Goal: Information Seeking & Learning: Learn about a topic

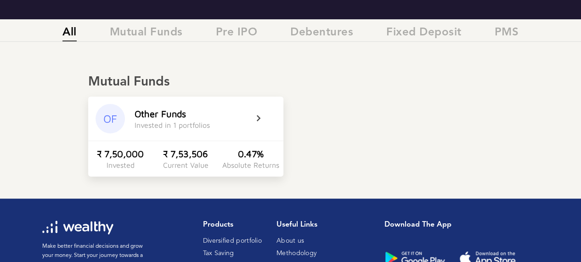
scroll to position [112, 0]
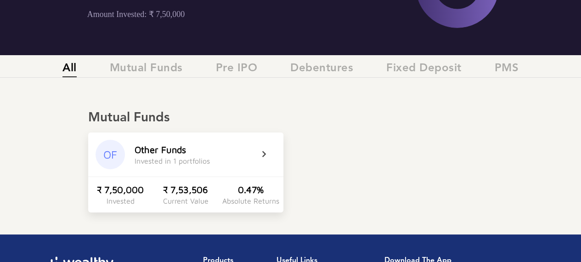
click at [264, 151] on icon at bounding box center [269, 154] width 23 height 11
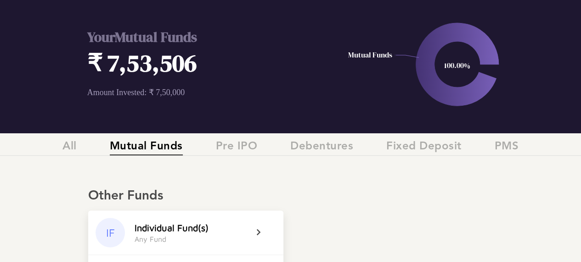
scroll to position [84, 0]
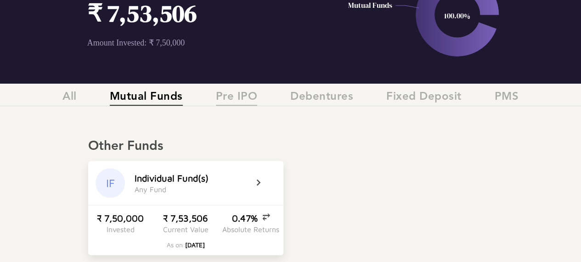
click at [236, 96] on span "Pre IPO" at bounding box center [237, 97] width 42 height 15
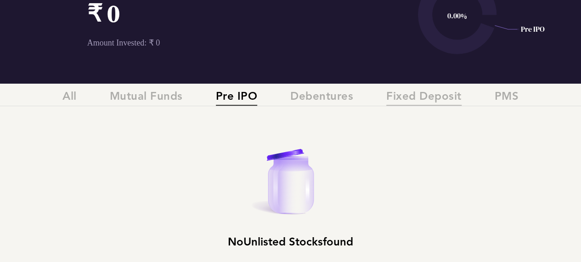
click at [440, 97] on span "Fixed Deposit" at bounding box center [423, 97] width 75 height 15
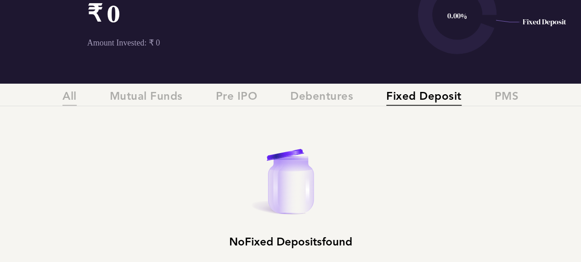
click at [75, 96] on span "All" at bounding box center [69, 97] width 14 height 15
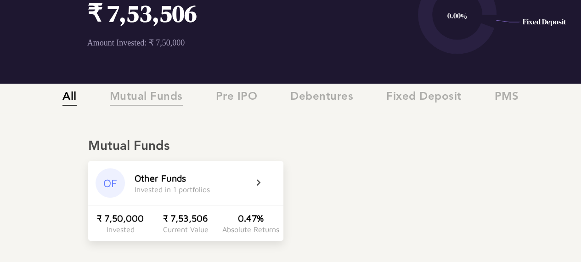
click at [145, 95] on span "Mutual Funds" at bounding box center [146, 97] width 73 height 15
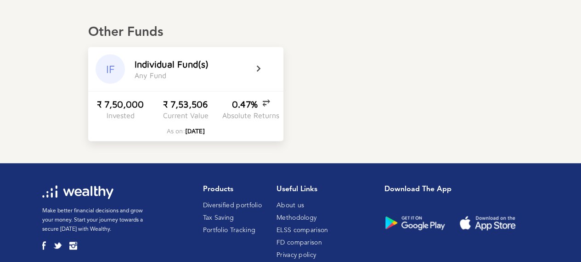
scroll to position [221, 0]
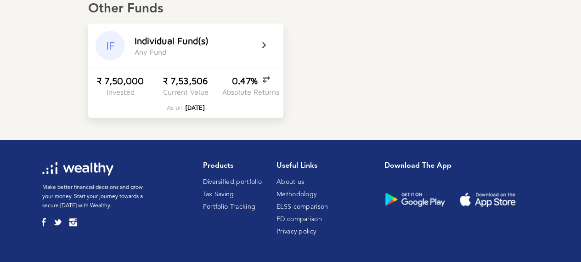
click at [264, 43] on icon at bounding box center [269, 45] width 23 height 11
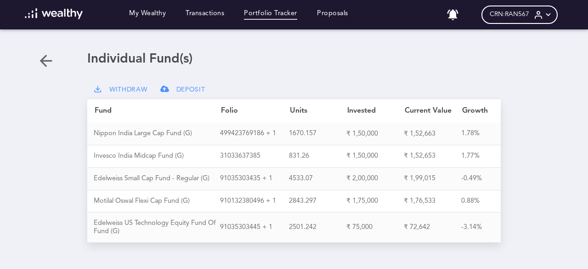
click at [264, 13] on link "Portfolio Tracker" at bounding box center [270, 15] width 53 height 10
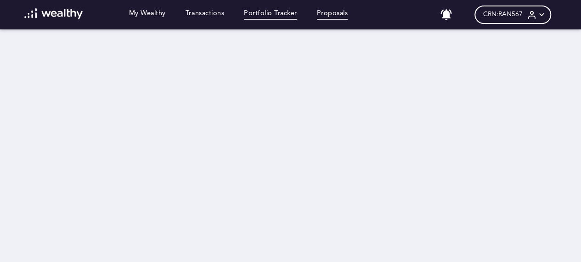
click at [333, 15] on link "Proposals" at bounding box center [332, 15] width 31 height 10
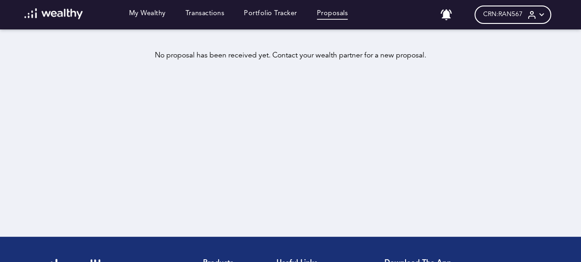
click at [276, 56] on div "No proposal has been received yet. Contact your wealth partner for a new propos…" at bounding box center [290, 55] width 537 height 9
click at [284, 7] on div "My Wealthy Transactions Portfolio Tracker Proposals No notifications CRN: RAN56…" at bounding box center [291, 14] width 552 height 29
click at [278, 13] on link "Portfolio Tracker" at bounding box center [270, 15] width 53 height 10
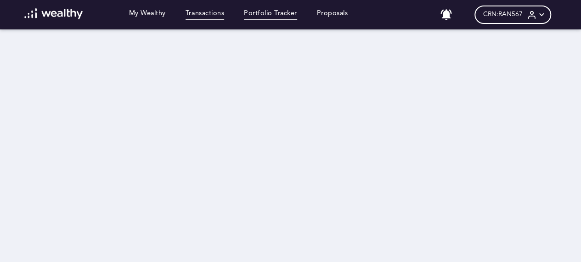
click at [221, 17] on link "Transactions" at bounding box center [204, 15] width 39 height 10
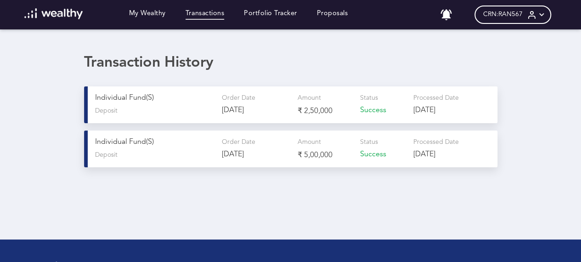
drag, startPoint x: 261, startPoint y: 156, endPoint x: 216, endPoint y: 160, distance: 45.2
click at [216, 160] on div "Individual Fund(s) Deposit Order Date [DATE] Amount ₹ 5,00,000 Status Success P…" at bounding box center [290, 148] width 413 height 37
click at [228, 200] on div "Transaction History Individual Fund(s) Deposit Order Date [DATE] Amount ₹ 2,50,…" at bounding box center [290, 139] width 581 height 170
click at [227, 200] on div "Transaction History Individual Fund(s) Deposit Order Date [DATE] Amount ₹ 2,50,…" at bounding box center [290, 139] width 581 height 170
click at [151, 13] on link "My Wealthy" at bounding box center [147, 15] width 37 height 10
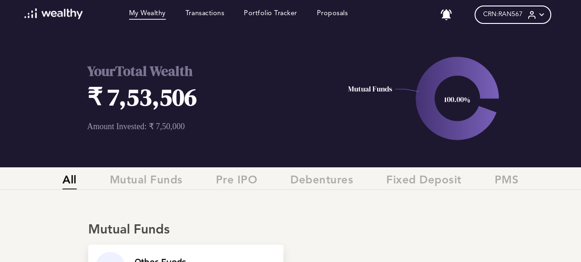
click at [546, 13] on icon at bounding box center [542, 15] width 10 height 10
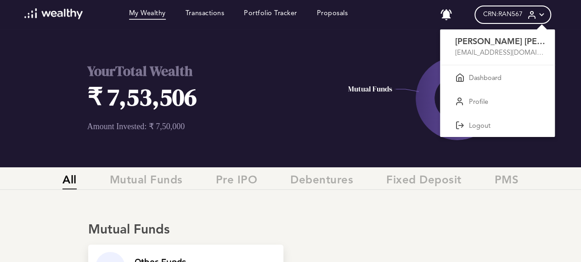
click at [36, 77] on div at bounding box center [290, 131] width 581 height 262
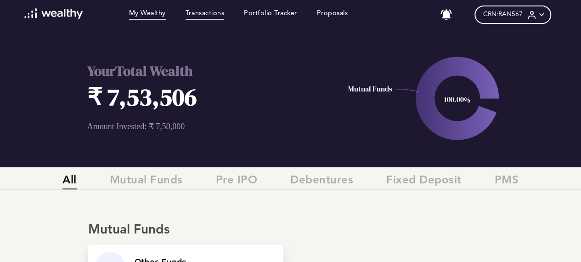
click at [205, 12] on link "Transactions" at bounding box center [204, 15] width 39 height 10
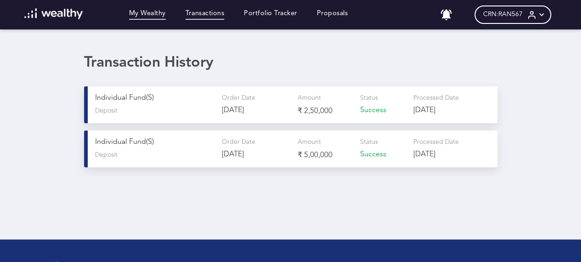
click at [133, 13] on link "My Wealthy" at bounding box center [147, 15] width 37 height 10
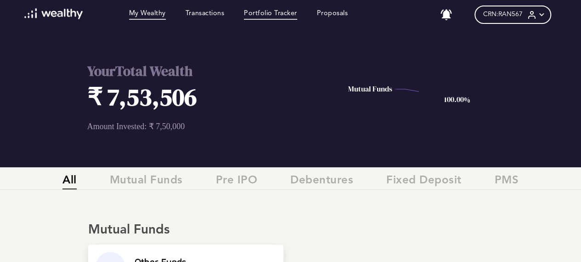
click at [266, 13] on link "Portfolio Tracker" at bounding box center [270, 15] width 53 height 10
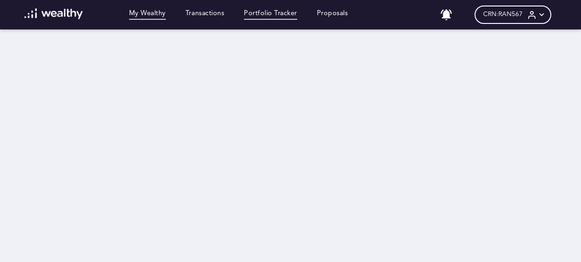
click at [149, 15] on link "My Wealthy" at bounding box center [147, 15] width 37 height 10
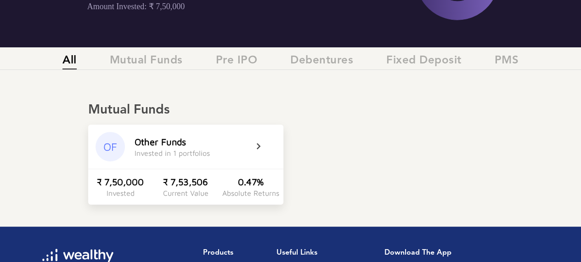
scroll to position [148, 0]
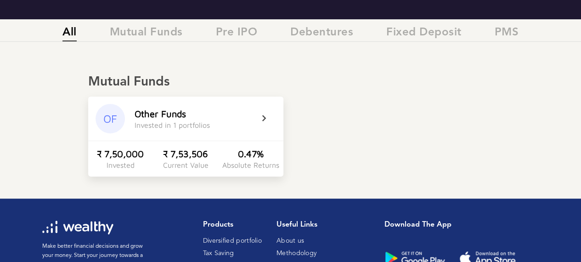
click at [265, 115] on icon at bounding box center [269, 118] width 23 height 11
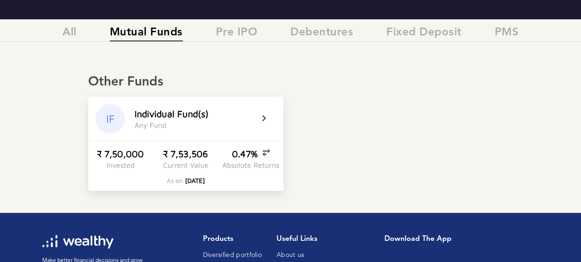
click at [263, 118] on icon at bounding box center [269, 118] width 23 height 11
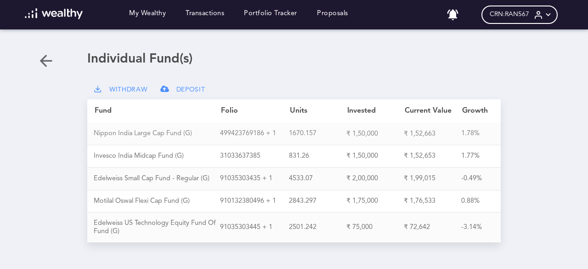
click at [163, 135] on div "N i p p o n I n d i a L a r g e C a p F u n d ( G )" at bounding box center [157, 133] width 126 height 8
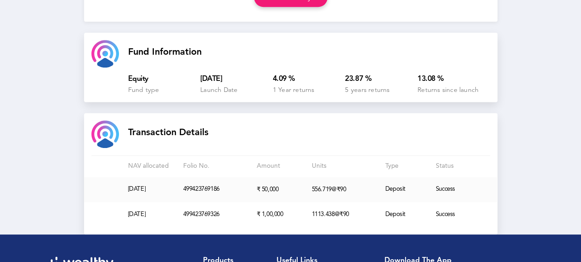
scroll to position [265, 0]
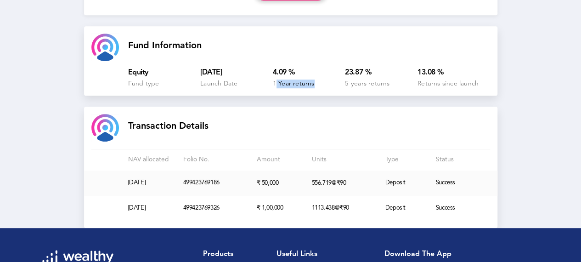
drag, startPoint x: 317, startPoint y: 86, endPoint x: 275, endPoint y: 87, distance: 41.3
click at [275, 87] on div "4.09 % 1 Year returns" at bounding box center [309, 78] width 73 height 20
drag, startPoint x: 240, startPoint y: 85, endPoint x: 201, endPoint y: 88, distance: 38.7
click at [201, 88] on div "[DATE] Launch Date" at bounding box center [236, 78] width 73 height 20
drag, startPoint x: 393, startPoint y: 87, endPoint x: 349, endPoint y: 86, distance: 44.1
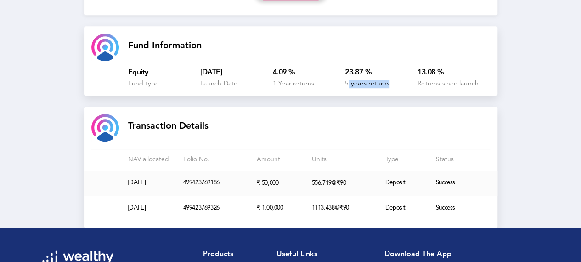
click at [349, 86] on div "23.87 % 5 years returns" at bounding box center [381, 78] width 73 height 20
drag, startPoint x: 485, startPoint y: 88, endPoint x: 417, endPoint y: 88, distance: 67.9
click at [417, 88] on div "Equity Fund type [DATE] Launch Date 4.09 % 1 Year returns 23.87 % 5 years retur…" at bounding box center [309, 78] width 362 height 20
click at [386, 95] on div "Fund Information Equity Fund type [DATE] Launch Date 4.09 % 1 Year returns 23.8…" at bounding box center [290, 60] width 413 height 69
drag, startPoint x: 343, startPoint y: 87, endPoint x: 392, endPoint y: 89, distance: 49.1
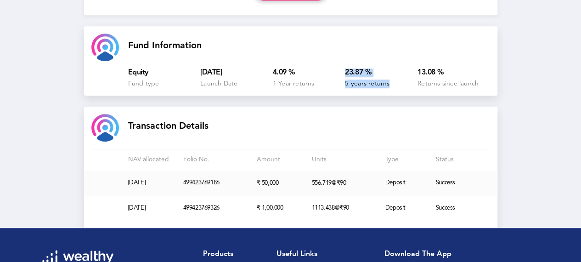
click at [392, 88] on div "Equity Fund type [DATE] Launch Date 4.09 % 1 Year returns 23.87 % 5 years retur…" at bounding box center [309, 78] width 362 height 20
click at [386, 95] on div "Fund Information Equity Fund type [DATE] Launch Date 4.09 % 1 Year returns 23.8…" at bounding box center [290, 60] width 413 height 69
drag, startPoint x: 387, startPoint y: 86, endPoint x: 345, endPoint y: 87, distance: 42.3
click at [345, 87] on span "5 years returns" at bounding box center [367, 83] width 45 height 6
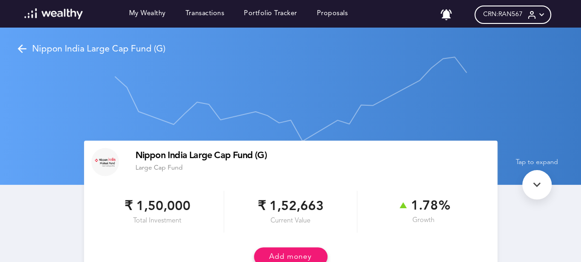
click at [539, 184] on icon at bounding box center [536, 184] width 15 height 15
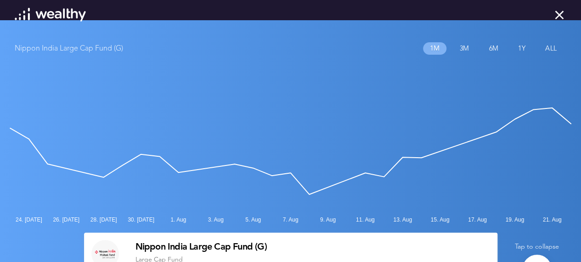
click at [465, 48] on p "3m" at bounding box center [464, 48] width 22 height 12
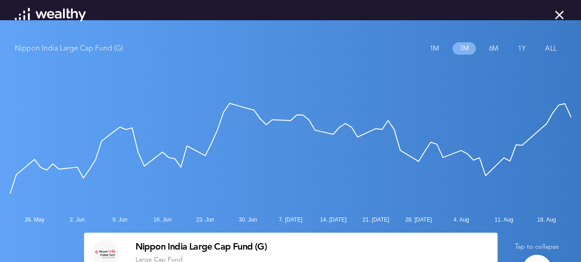
click at [500, 48] on p "6m" at bounding box center [493, 48] width 22 height 12
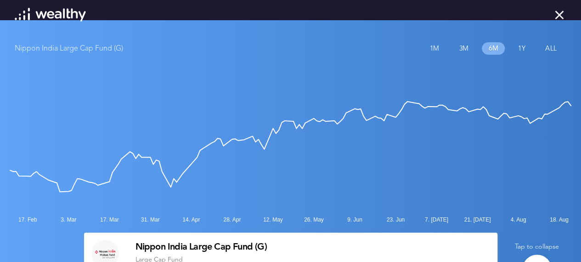
click at [517, 50] on p "1y" at bounding box center [521, 48] width 20 height 12
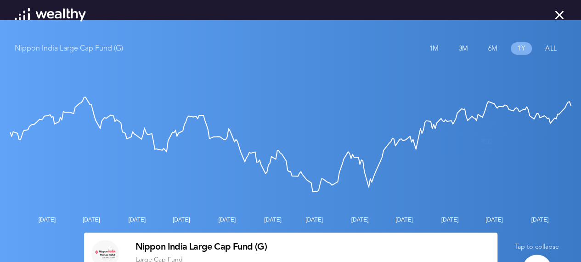
click at [550, 45] on p "All" at bounding box center [551, 48] width 25 height 12
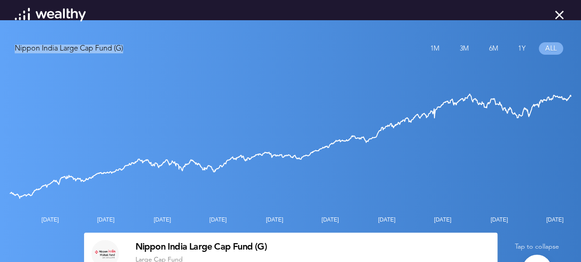
drag, startPoint x: 15, startPoint y: 48, endPoint x: 140, endPoint y: 53, distance: 125.0
click at [140, 53] on div "Nippon India Large Cap Fund (G) 1m 3m 6m 1y All" at bounding box center [291, 51] width 552 height 18
click at [558, 14] on icon at bounding box center [558, 14] width 15 height 15
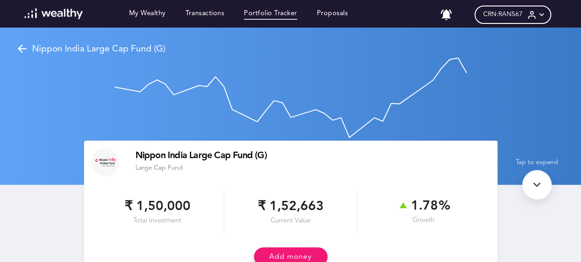
click at [274, 13] on link "Portfolio Tracker" at bounding box center [270, 15] width 53 height 10
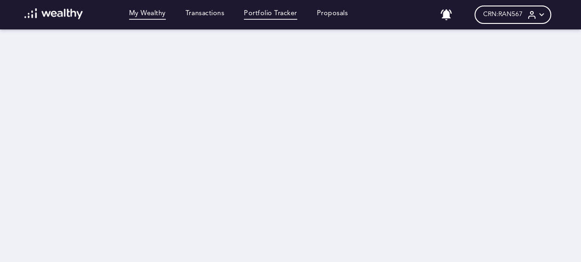
click at [158, 15] on link "My Wealthy" at bounding box center [147, 15] width 37 height 10
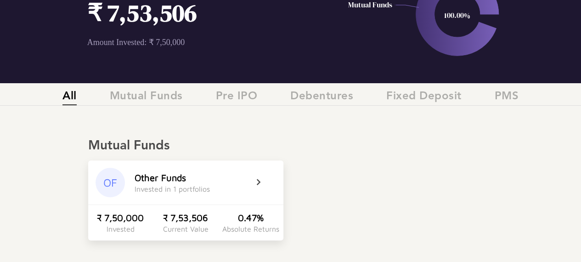
scroll to position [113, 0]
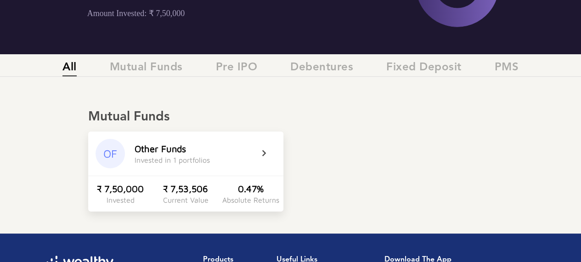
click at [260, 152] on icon at bounding box center [269, 153] width 23 height 11
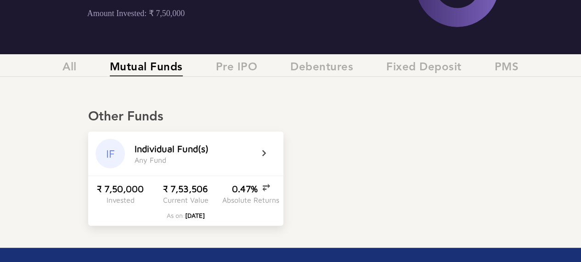
click at [261, 154] on icon at bounding box center [269, 153] width 23 height 11
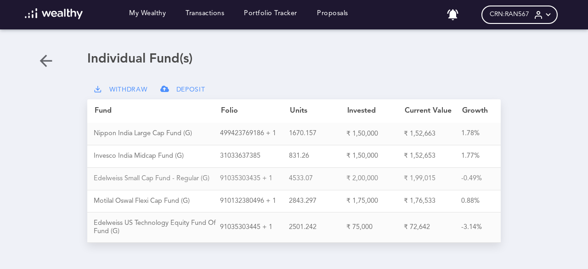
click at [174, 176] on div "E d e l w e i s s S m a l l C a p F u n d - R e g u l a r ( G )" at bounding box center [157, 178] width 126 height 8
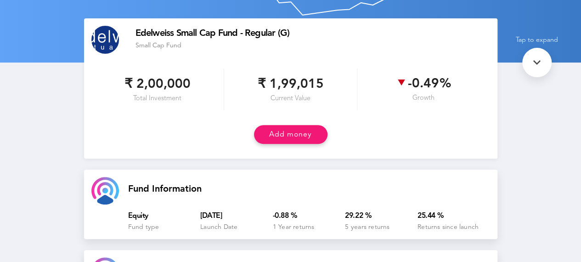
scroll to position [107, 0]
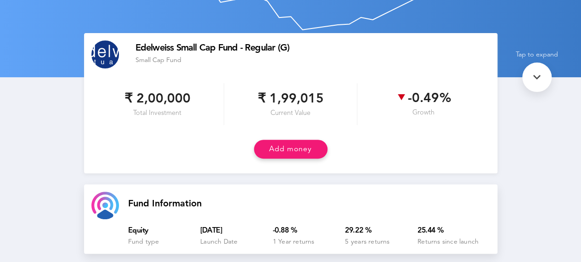
click at [401, 99] on icon at bounding box center [401, 97] width 10 height 10
click at [543, 84] on icon at bounding box center [536, 77] width 15 height 15
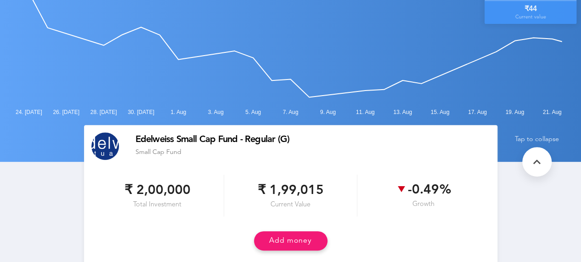
click at [538, 166] on icon at bounding box center [536, 161] width 15 height 15
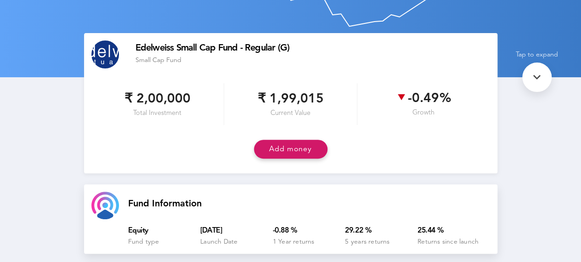
click at [298, 157] on button "Add money" at bounding box center [290, 149] width 73 height 19
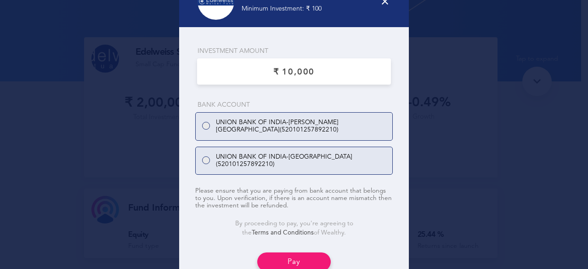
click at [382, 2] on icon at bounding box center [384, 1] width 11 height 11
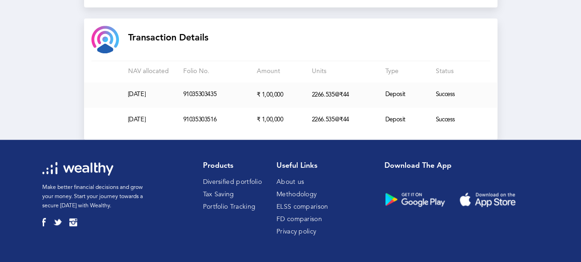
scroll to position [0, 0]
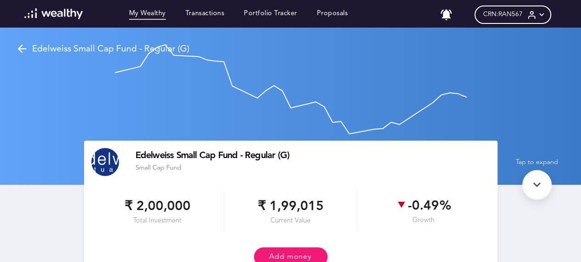
click at [150, 14] on link "My Wealthy" at bounding box center [147, 15] width 37 height 10
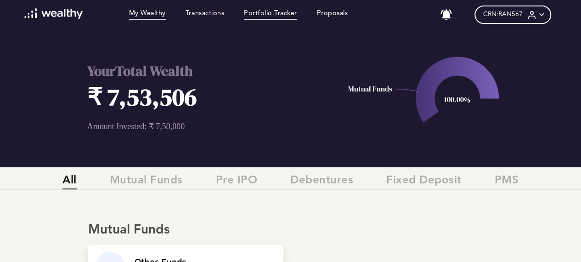
click at [267, 11] on link "Portfolio Tracker" at bounding box center [270, 15] width 53 height 10
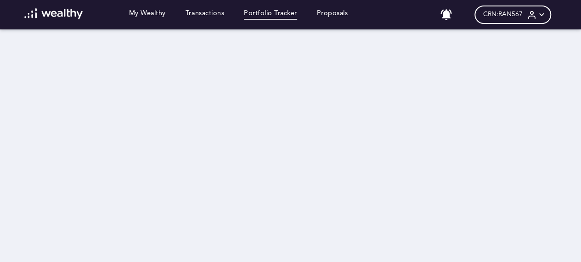
click at [34, 12] on img at bounding box center [53, 13] width 58 height 11
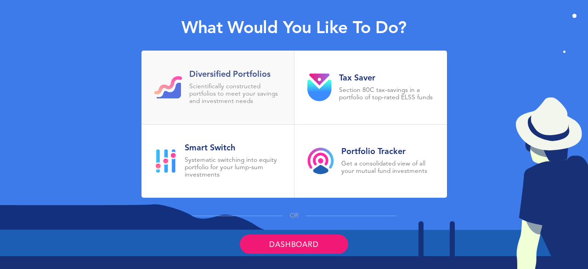
click at [247, 74] on h2 "Diversified Portfolios" at bounding box center [235, 74] width 92 height 10
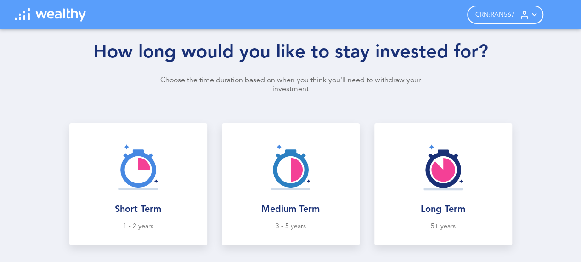
scroll to position [12, 0]
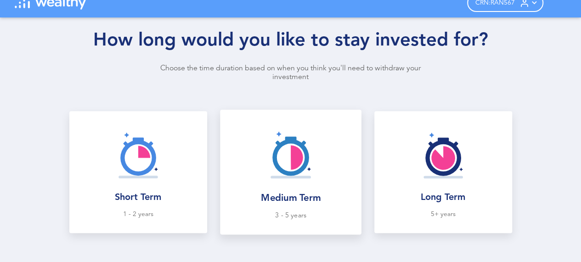
click at [301, 157] on img at bounding box center [290, 154] width 60 height 60
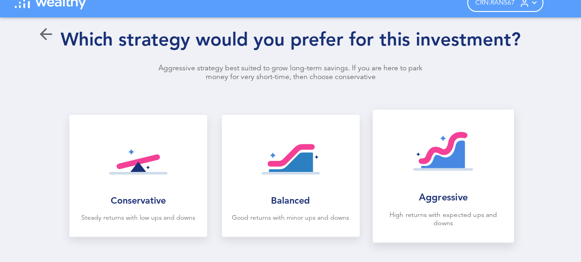
click at [453, 166] on img at bounding box center [443, 154] width 60 height 60
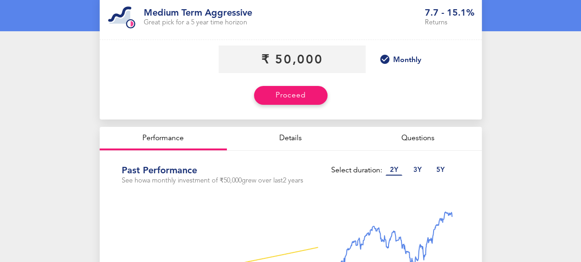
scroll to position [129, 0]
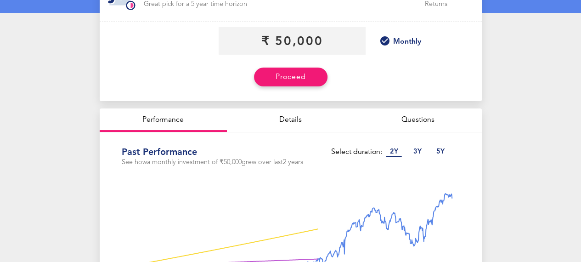
click at [300, 118] on div "Details" at bounding box center [290, 119] width 127 height 23
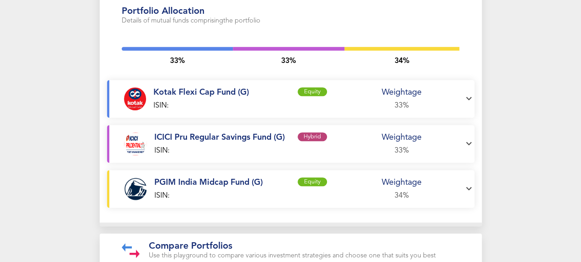
scroll to position [315, 0]
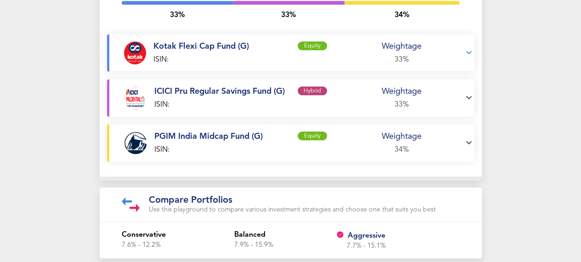
click at [471, 51] on icon at bounding box center [468, 52] width 11 height 11
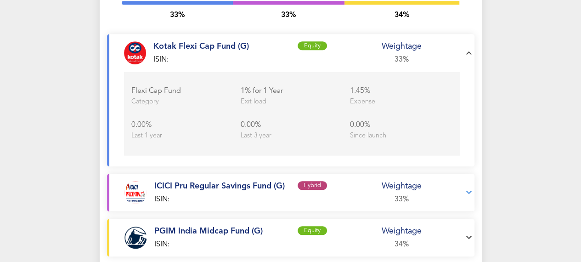
click at [473, 188] on icon at bounding box center [468, 192] width 11 height 11
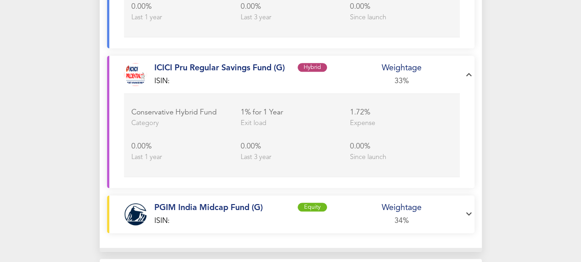
scroll to position [452, 0]
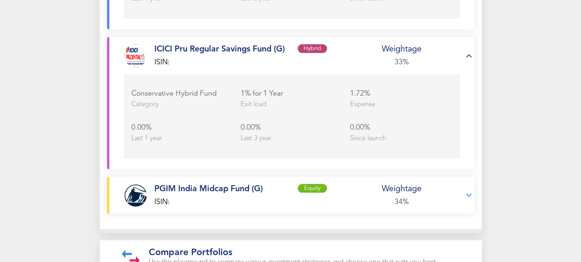
click at [473, 191] on icon at bounding box center [468, 195] width 11 height 11
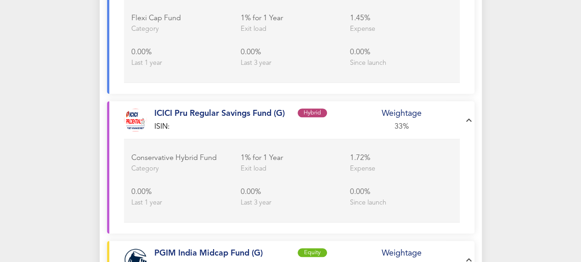
scroll to position [217, 0]
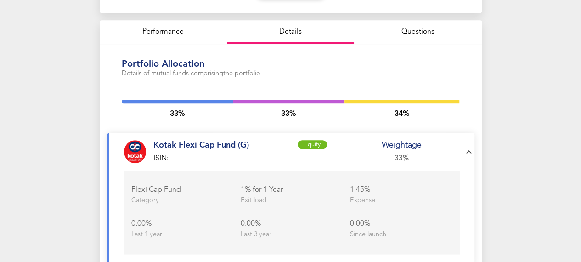
click at [164, 32] on div "Performance" at bounding box center [163, 31] width 127 height 23
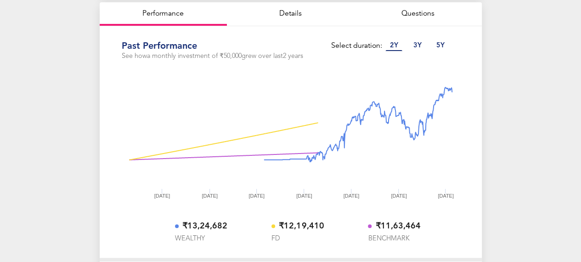
scroll to position [284, 0]
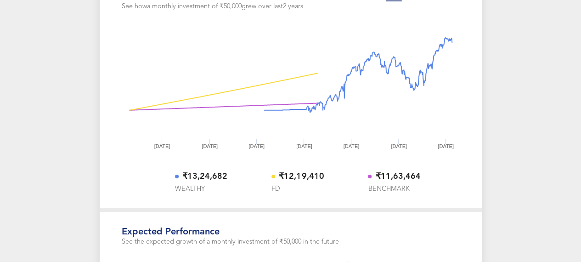
click at [416, 85] on icon at bounding box center [357, 75] width 196 height 74
click at [418, 88] on icon at bounding box center [357, 75] width 196 height 74
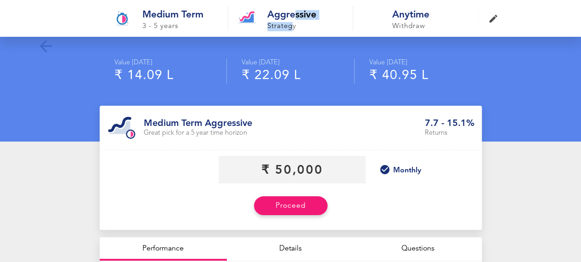
click at [298, 22] on div "Aggressive Strategy" at bounding box center [290, 18] width 125 height 25
click at [381, 74] on h1 "₹ 40.95 L" at bounding box center [398, 75] width 59 height 17
drag, startPoint x: 436, startPoint y: 73, endPoint x: 378, endPoint y: 80, distance: 58.7
click at [378, 80] on div "Value [DATE] ₹ 40.95 L" at bounding box center [417, 71] width 127 height 25
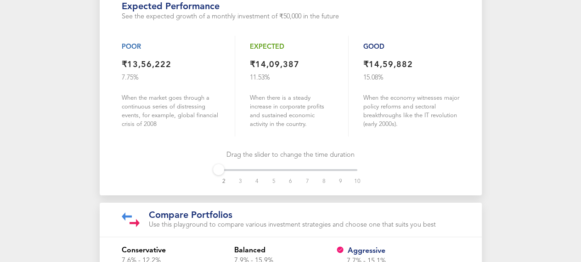
scroll to position [519, 0]
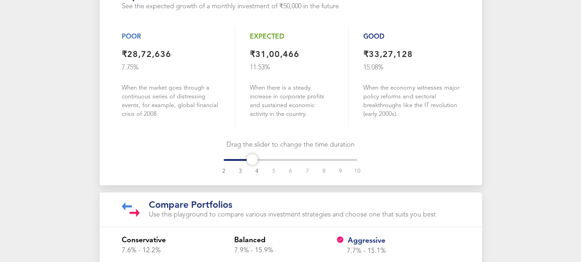
click at [254, 157] on div "2 3 4 5 6 7 8 9 10" at bounding box center [291, 160] width 134 height 6
drag, startPoint x: 256, startPoint y: 151, endPoint x: 189, endPoint y: 165, distance: 68.6
click at [189, 165] on div "Expected performance See the expected growth of a monthly investment of ₹50,000…" at bounding box center [291, 81] width 382 height 209
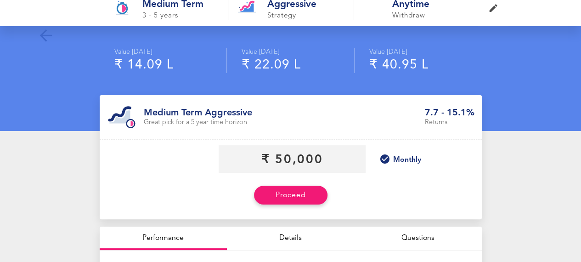
scroll to position [0, 0]
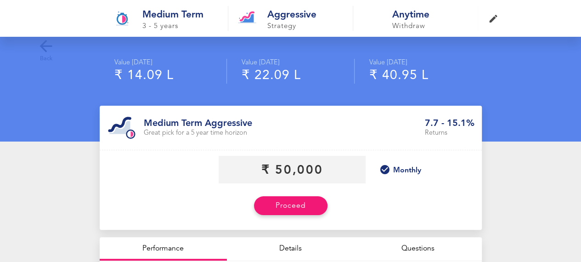
click at [45, 48] on icon at bounding box center [46, 46] width 18 height 18
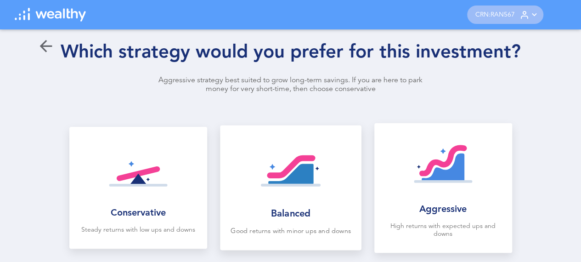
click at [320, 173] on img at bounding box center [290, 170] width 60 height 60
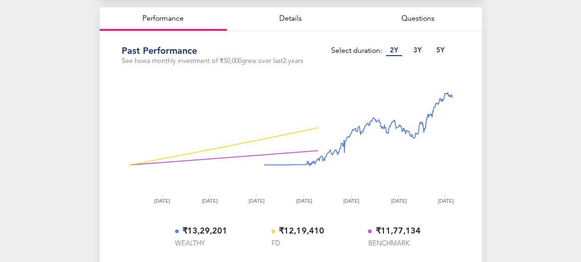
scroll to position [232, 0]
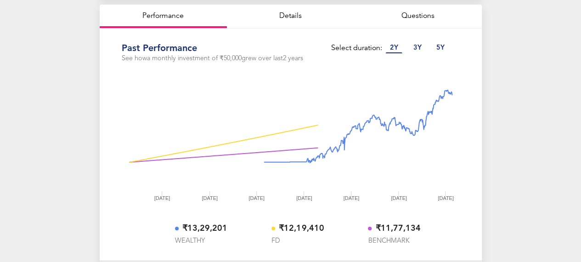
click at [273, 11] on div "Details" at bounding box center [290, 16] width 127 height 23
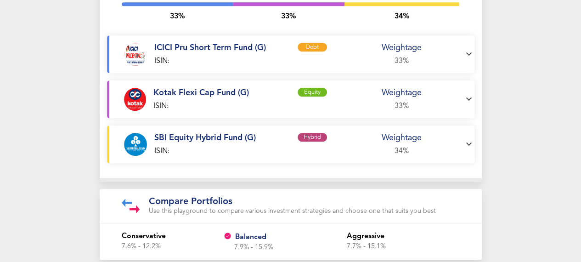
scroll to position [315, 0]
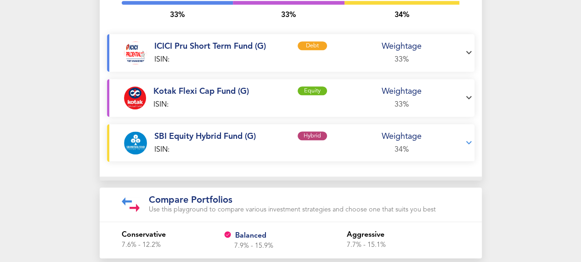
click at [191, 135] on p "SBI Equity Hybrid Fund (G)" at bounding box center [223, 136] width 138 height 10
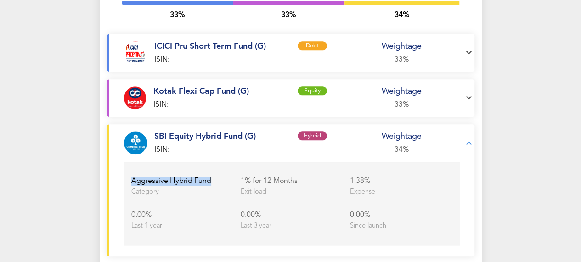
drag, startPoint x: 221, startPoint y: 183, endPoint x: 133, endPoint y: 179, distance: 88.2
click at [133, 179] on div "Aggressive Hybrid Fund Category 1% for 12 Months Exit load 1.38 % Expense 0.00 …" at bounding box center [292, 204] width 336 height 84
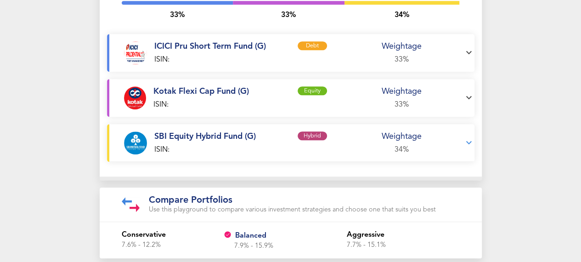
click at [471, 143] on icon at bounding box center [468, 142] width 11 height 11
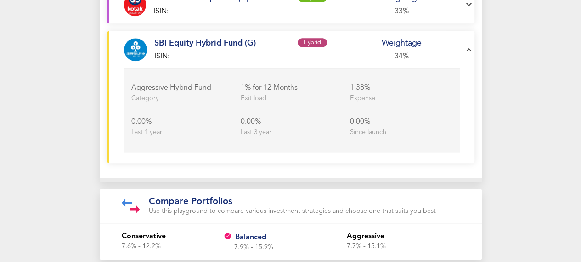
scroll to position [350, 0]
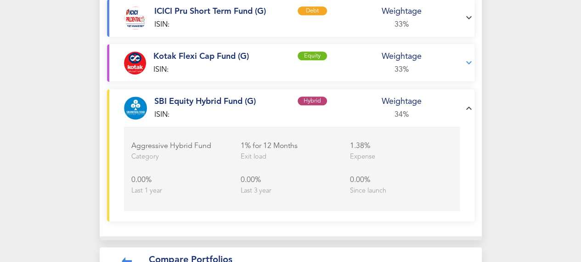
click at [471, 62] on icon at bounding box center [468, 62] width 11 height 11
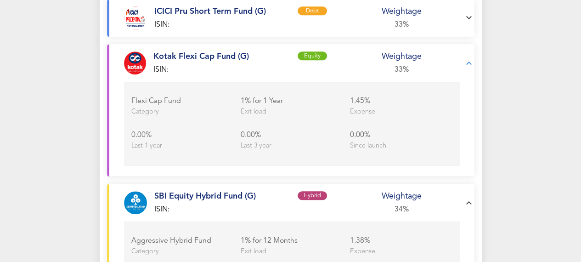
click at [471, 62] on icon at bounding box center [468, 62] width 11 height 11
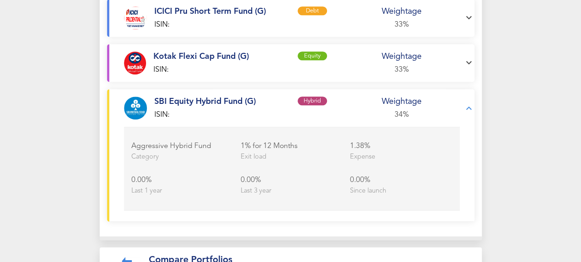
click at [474, 107] on icon at bounding box center [468, 107] width 11 height 11
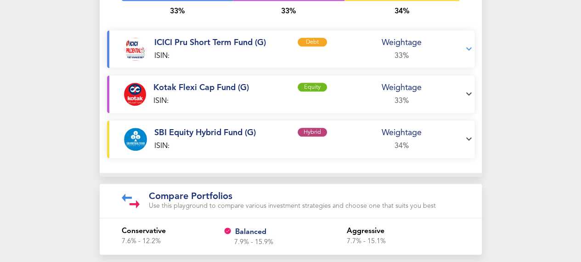
scroll to position [315, 0]
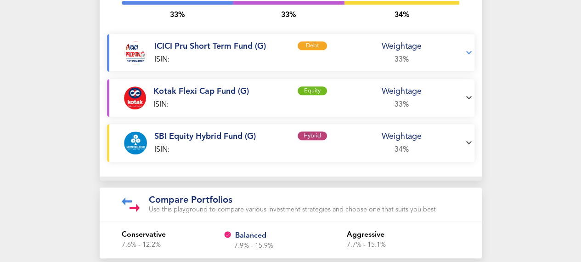
click at [473, 54] on icon at bounding box center [468, 52] width 11 height 11
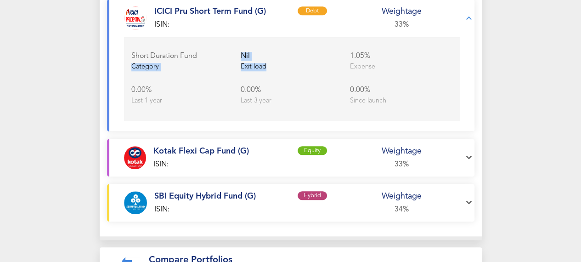
drag, startPoint x: 276, startPoint y: 63, endPoint x: 233, endPoint y: 67, distance: 43.3
click at [233, 67] on div "Short Duration Fund Category Nil Exit load 1.05 % Expense" at bounding box center [295, 61] width 328 height 19
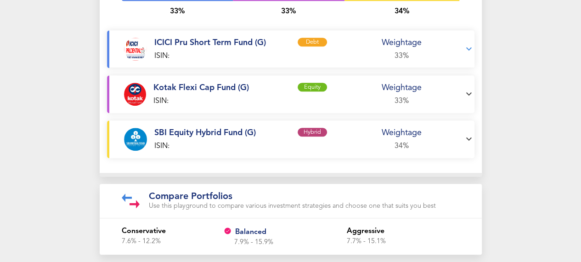
scroll to position [315, 0]
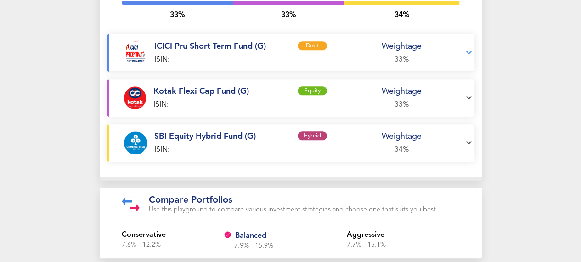
click at [474, 48] on icon at bounding box center [468, 52] width 11 height 11
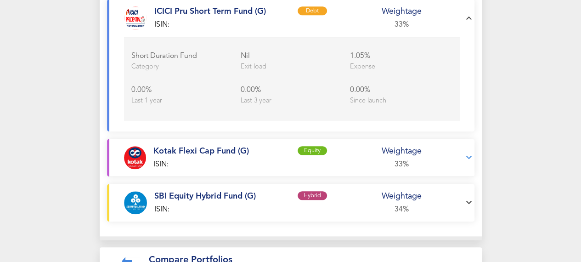
click at [468, 152] on icon at bounding box center [468, 157] width 11 height 11
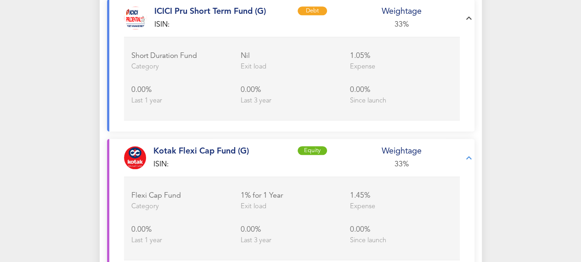
click at [468, 152] on icon at bounding box center [468, 157] width 11 height 11
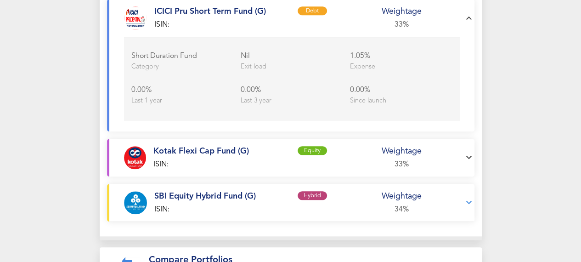
click at [474, 197] on icon at bounding box center [468, 202] width 11 height 11
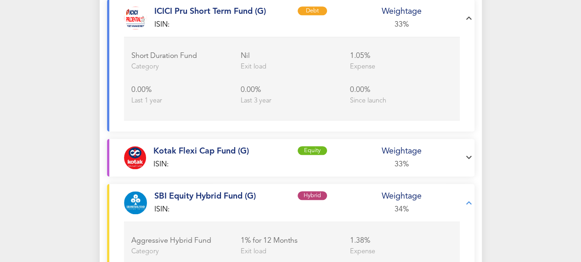
click at [474, 197] on icon at bounding box center [468, 202] width 11 height 11
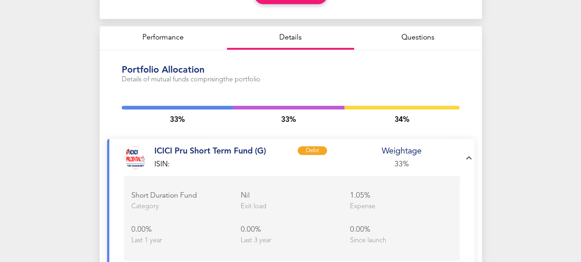
scroll to position [235, 0]
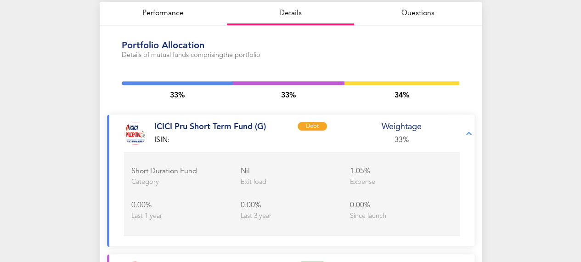
click at [470, 130] on icon at bounding box center [468, 133] width 11 height 11
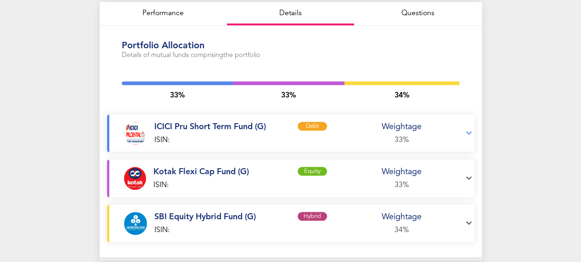
click at [200, 125] on p "ICICI Pru Short Term Fund (G)" at bounding box center [223, 127] width 138 height 10
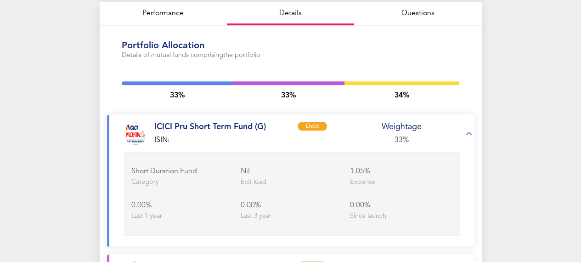
click at [200, 125] on p "ICICI Pru Short Term Fund (G)" at bounding box center [223, 127] width 138 height 10
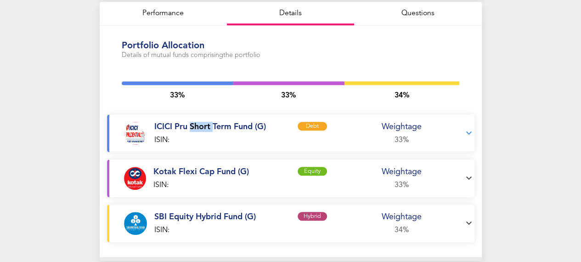
click at [200, 125] on p "ICICI Pru Short Term Fund (G)" at bounding box center [223, 127] width 138 height 10
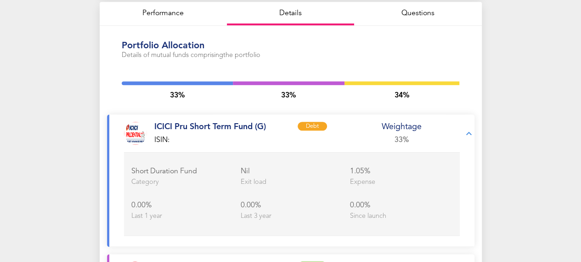
click at [201, 138] on p "ISIN:" at bounding box center [243, 140] width 179 height 9
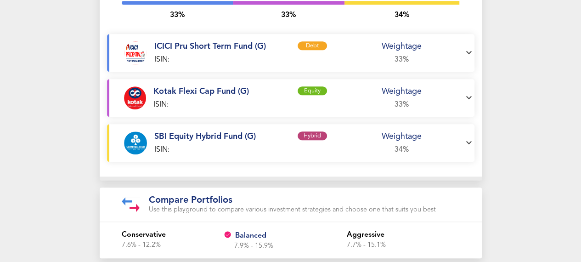
scroll to position [0, 0]
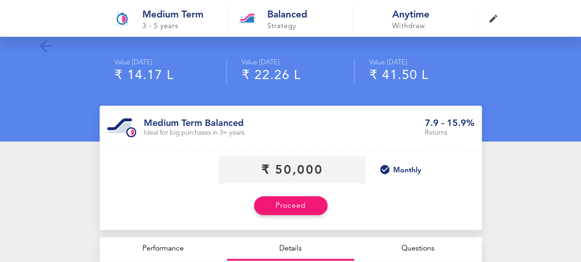
click at [286, 13] on h1 "Balanced" at bounding box center [305, 15] width 76 height 9
click at [396, 16] on h1 "Anytime" at bounding box center [430, 15] width 76 height 9
click at [410, 17] on h1 "Anytime" at bounding box center [430, 15] width 76 height 9
click at [214, 14] on h1 "Medium Term" at bounding box center [180, 15] width 76 height 9
click at [495, 20] on icon at bounding box center [493, 18] width 10 height 10
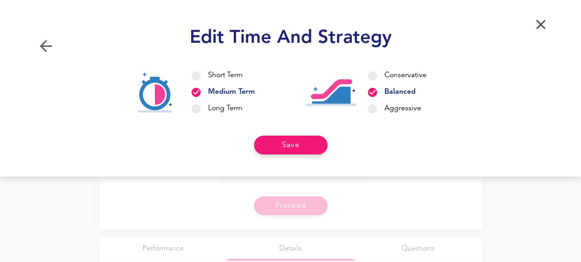
click at [369, 109] on div "Conservative Balanced Aggressive" at bounding box center [378, 92] width 147 height 57
click at [376, 107] on icon at bounding box center [372, 108] width 11 height 11
click at [200, 77] on icon at bounding box center [196, 75] width 11 height 11
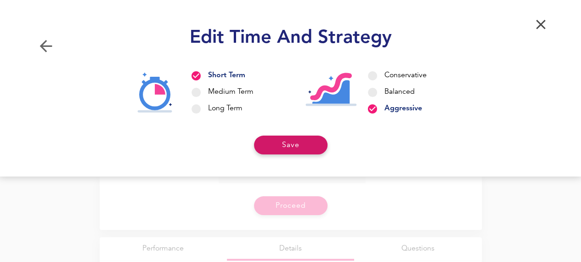
click at [275, 141] on button "Save" at bounding box center [290, 144] width 73 height 19
